Goal: Task Accomplishment & Management: Manage account settings

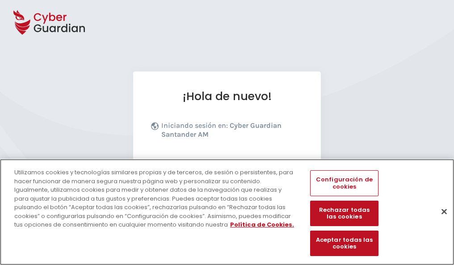
scroll to position [109, 0]
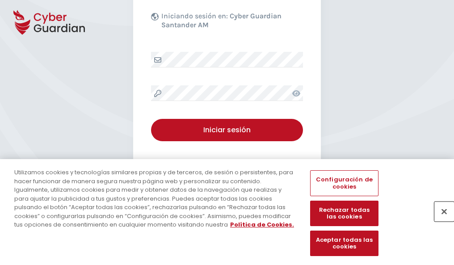
click at [440, 221] on button "Cerrar" at bounding box center [444, 211] width 20 height 20
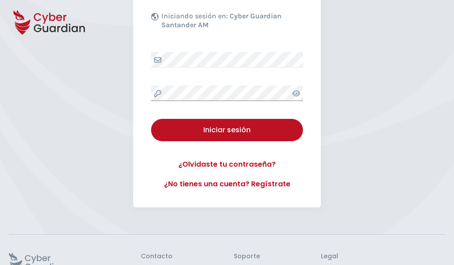
scroll to position [174, 0]
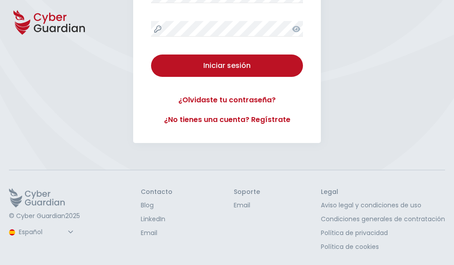
click at [151, 55] on button "Iniciar sesión" at bounding box center [227, 66] width 152 height 22
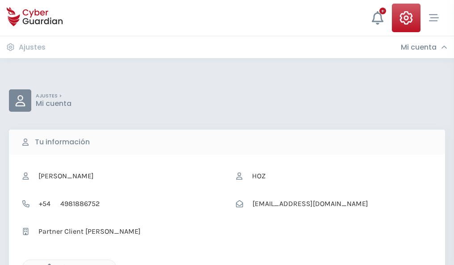
click at [47, 264] on icon "button" at bounding box center [47, 268] width 8 height 8
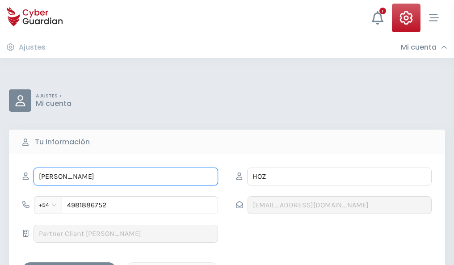
click at [126, 176] on input "PRISCILA" at bounding box center [126, 177] width 185 height 18
type input "P"
type input "Goyo"
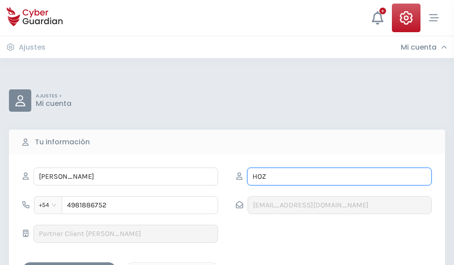
click at [339, 176] on input "HOZ" at bounding box center [339, 177] width 185 height 18
type input "H"
type input "Manso"
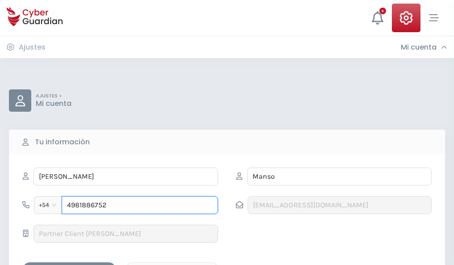
click at [140, 205] on input "4981886752" at bounding box center [140, 205] width 156 height 18
type input "4"
type input "4972893984"
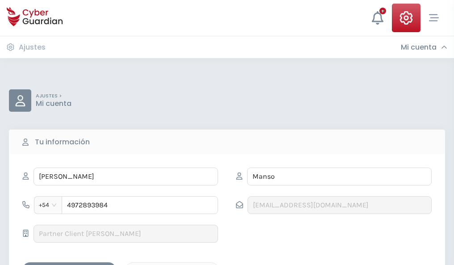
click at [69, 264] on div "Guardar cambios" at bounding box center [69, 269] width 80 height 11
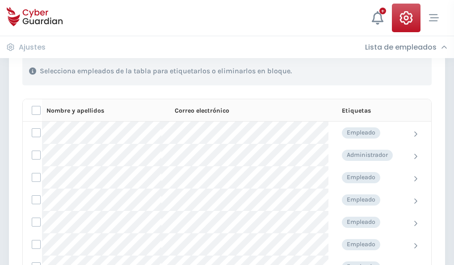
scroll to position [382, 0]
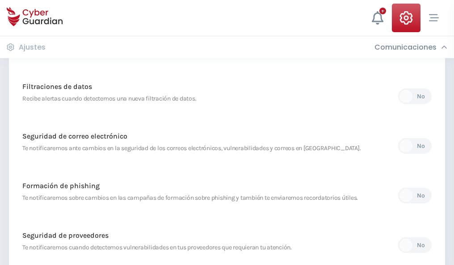
scroll to position [470, 0]
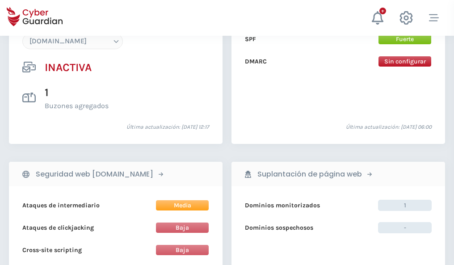
scroll to position [841, 0]
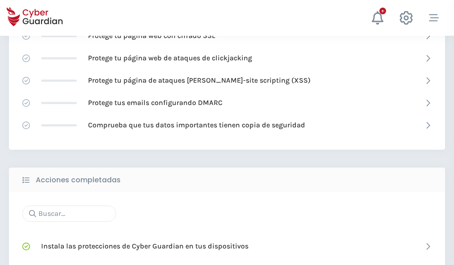
scroll to position [595, 0]
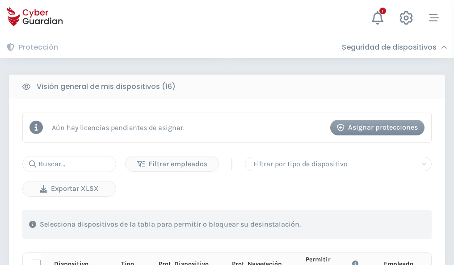
scroll to position [789, 0]
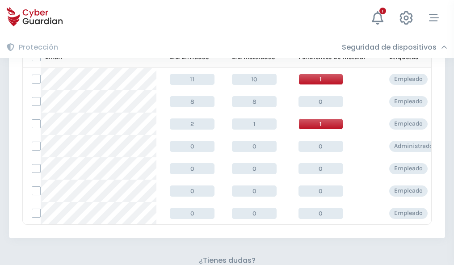
scroll to position [392, 0]
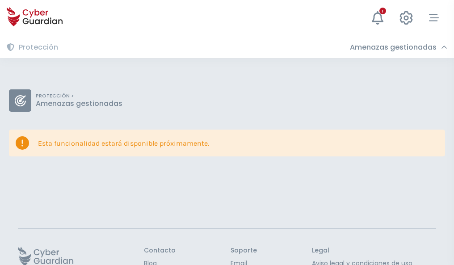
scroll to position [58, 0]
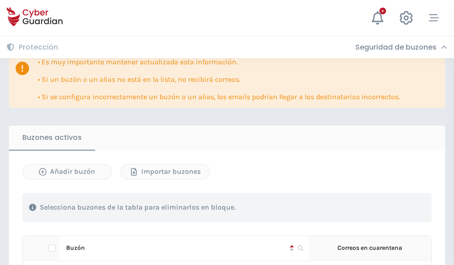
scroll to position [525, 0]
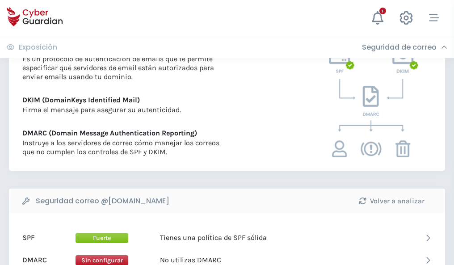
scroll to position [482, 0]
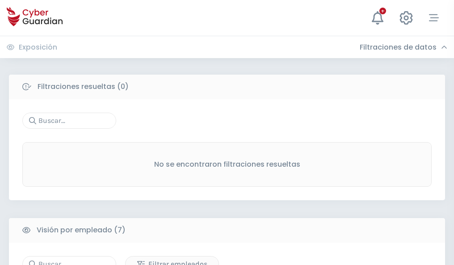
scroll to position [739, 0]
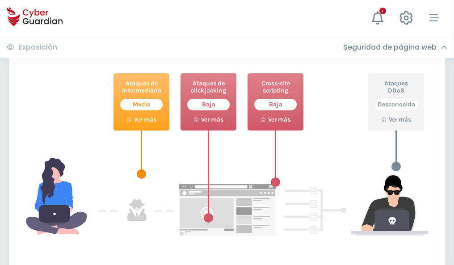
scroll to position [487, 0]
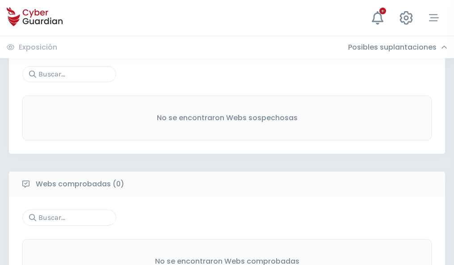
scroll to position [467, 0]
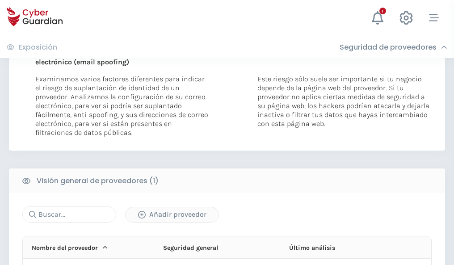
scroll to position [464, 0]
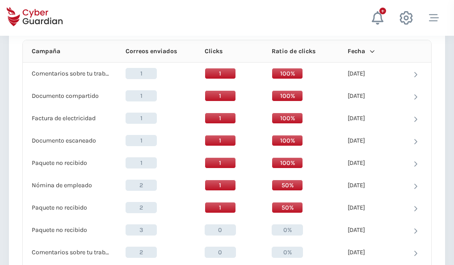
scroll to position [801, 0]
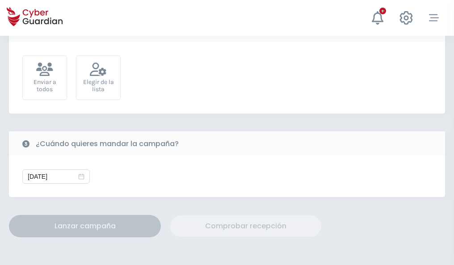
scroll to position [327, 0]
